Goal: Navigation & Orientation: Find specific page/section

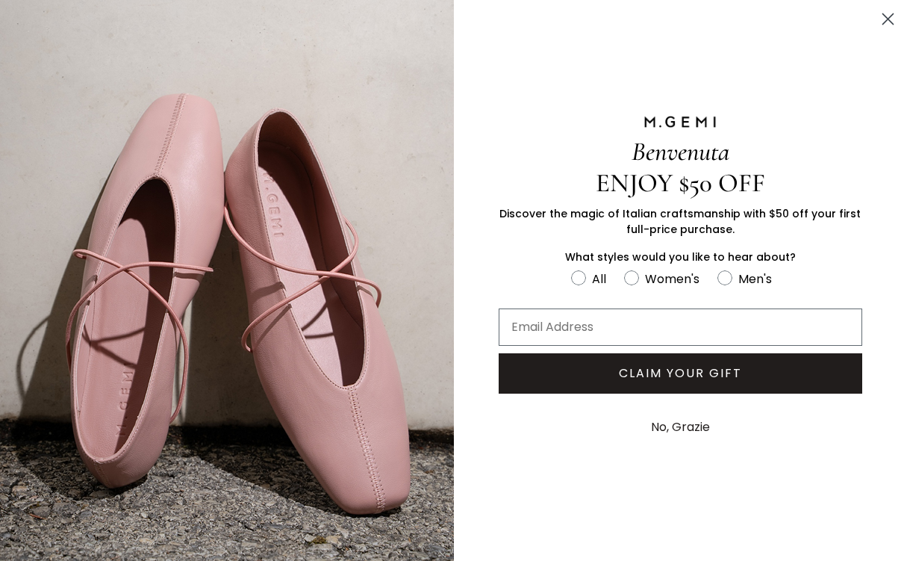
click at [693, 423] on button "No, Grazie" at bounding box center [681, 426] width 74 height 37
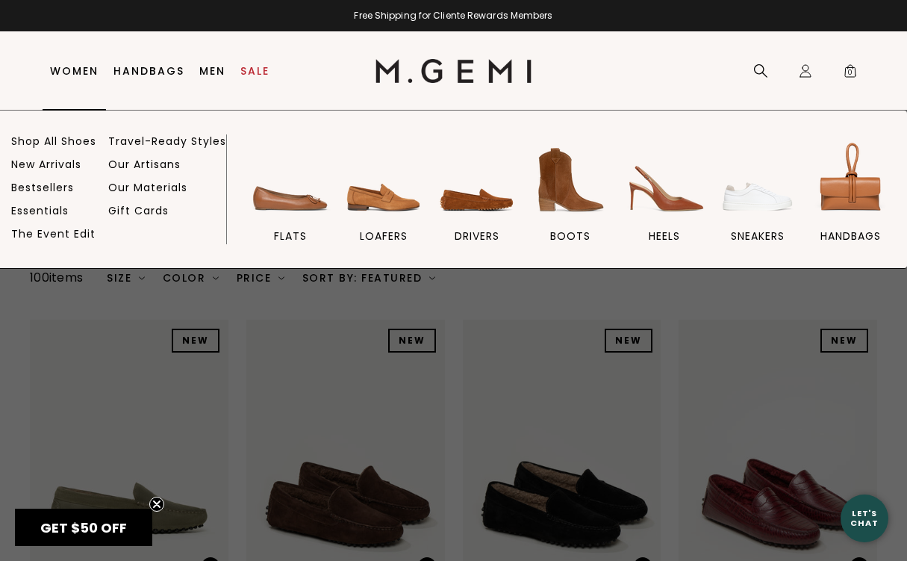
click at [84, 69] on link "Women" at bounding box center [74, 71] width 49 height 12
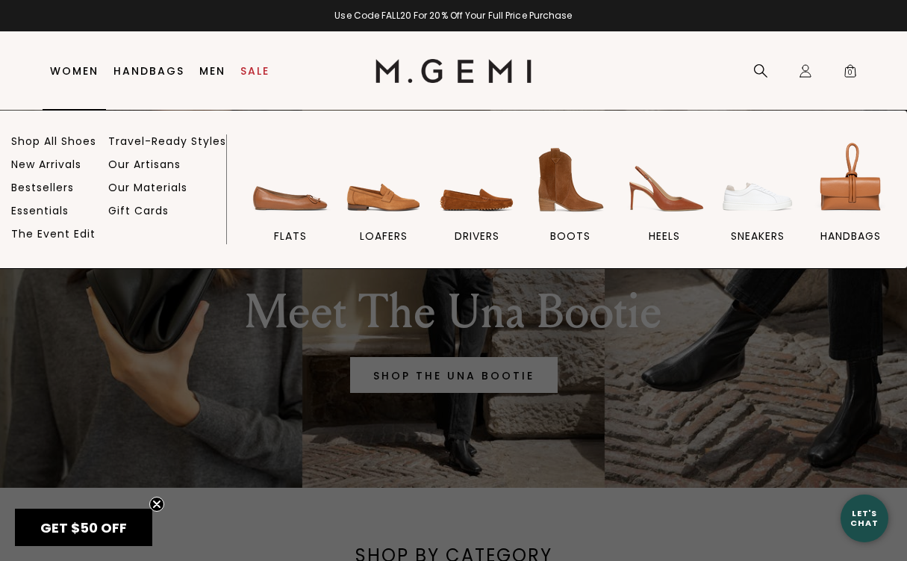
click at [76, 65] on link "Women" at bounding box center [74, 71] width 49 height 12
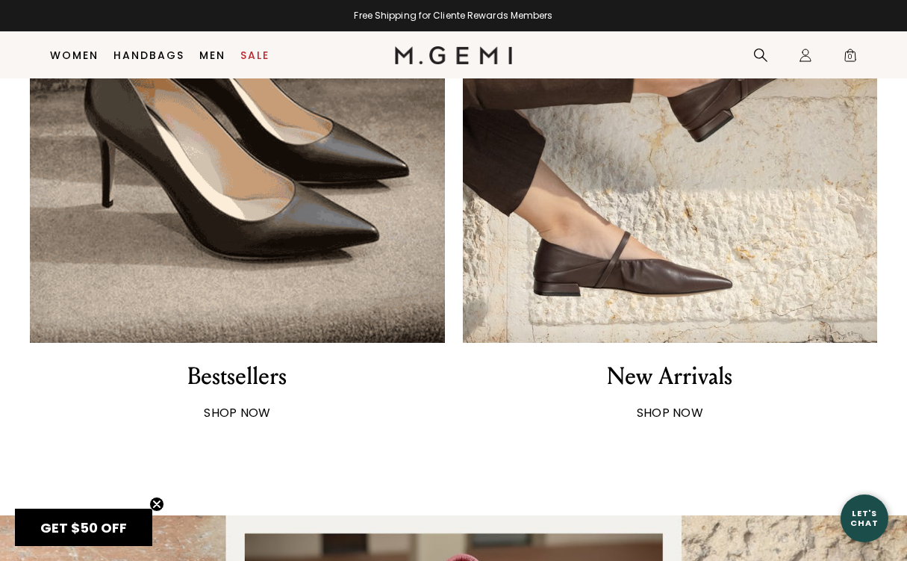
scroll to position [653, 0]
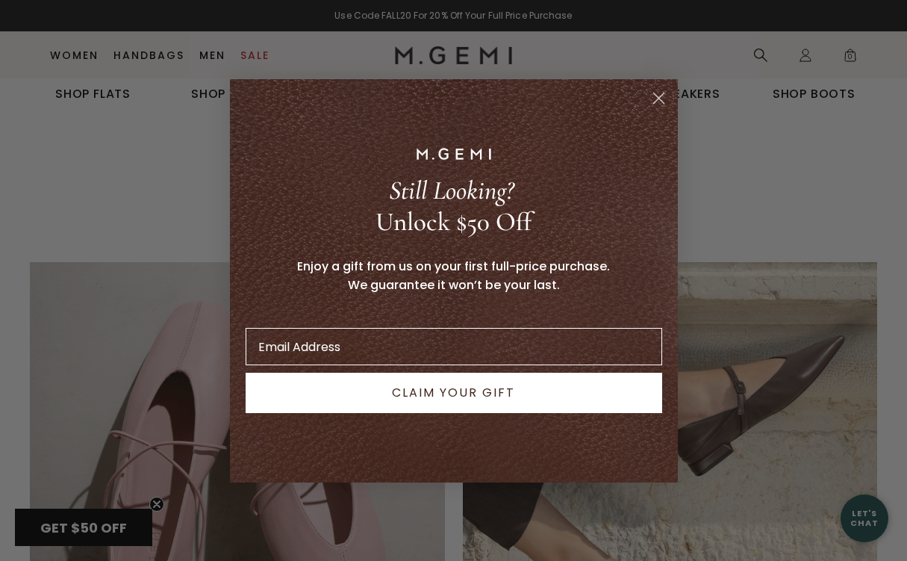
click at [663, 94] on icon "Close dialog" at bounding box center [658, 98] width 10 height 10
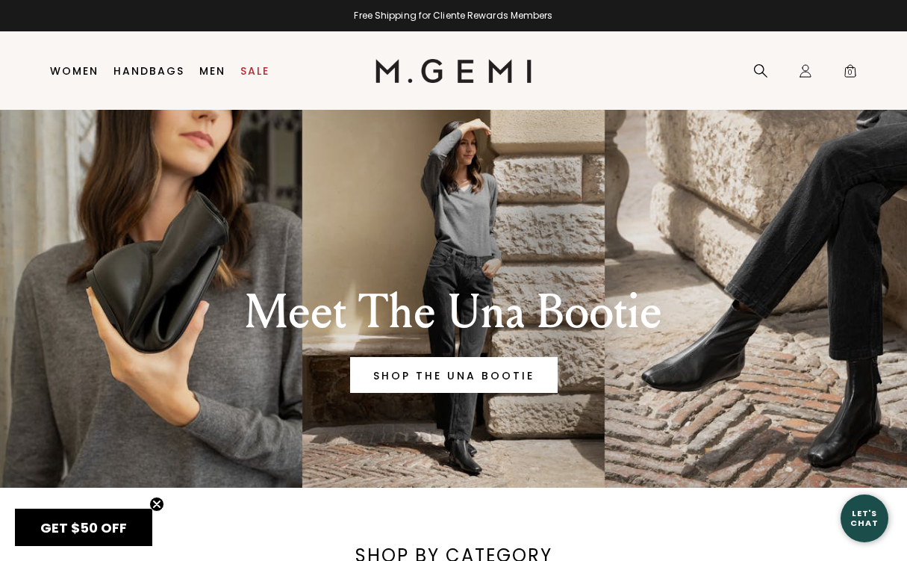
scroll to position [0, 0]
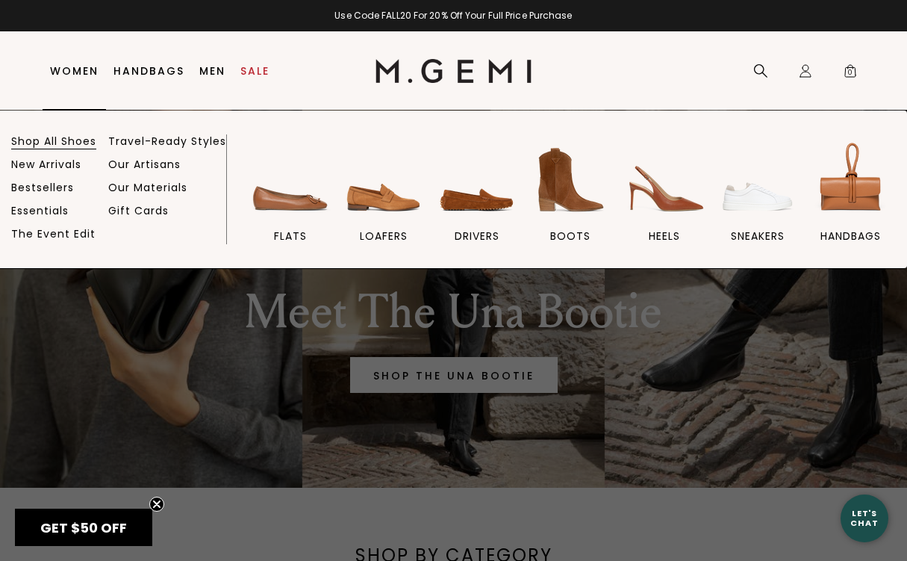
click at [75, 142] on link "Shop All Shoes" at bounding box center [53, 140] width 85 height 13
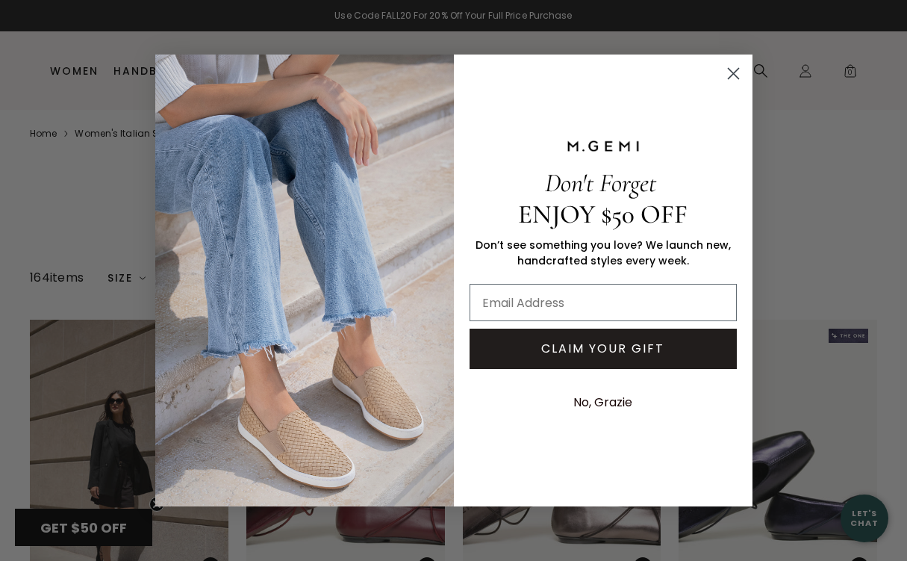
click at [734, 68] on circle "Close dialog" at bounding box center [732, 73] width 25 height 25
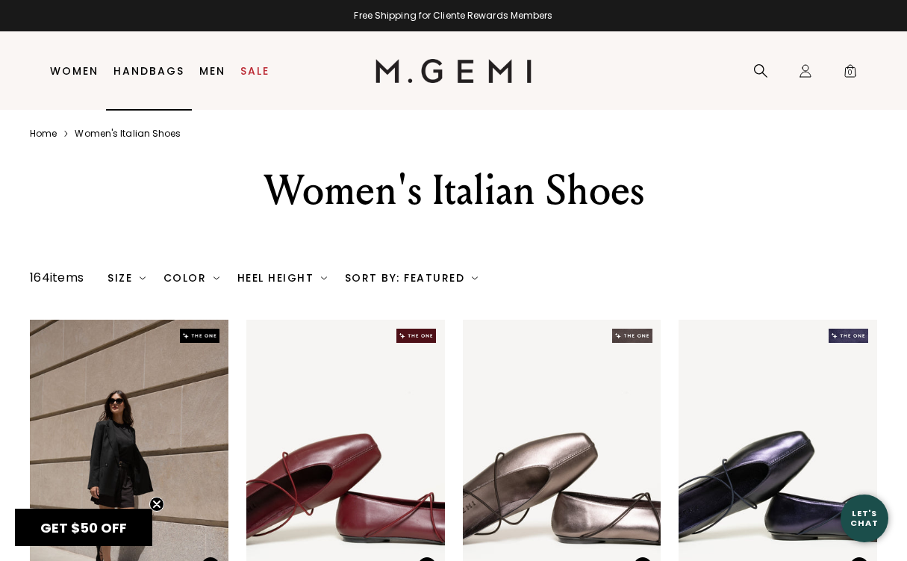
click at [144, 69] on link "Handbags" at bounding box center [148, 71] width 71 height 12
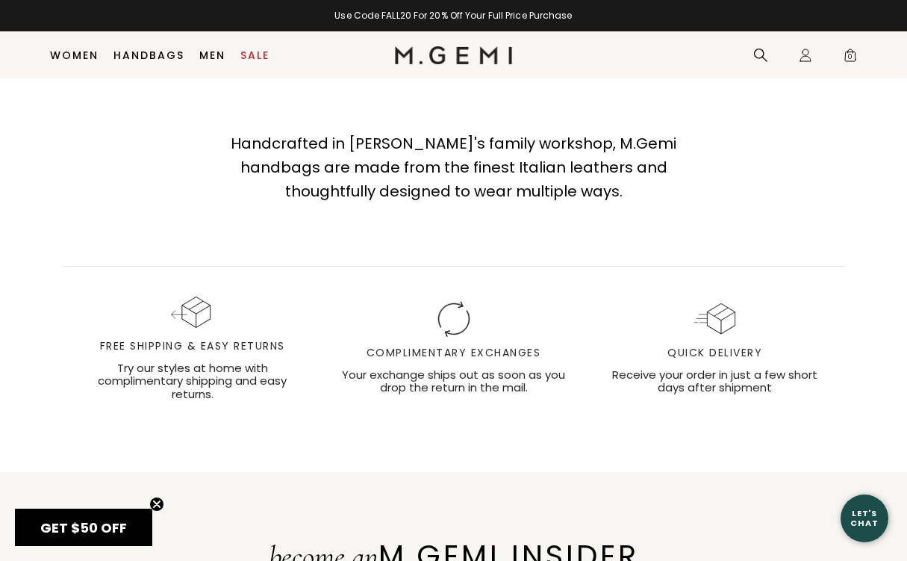
scroll to position [4671, 0]
